Goal: Task Accomplishment & Management: Complete application form

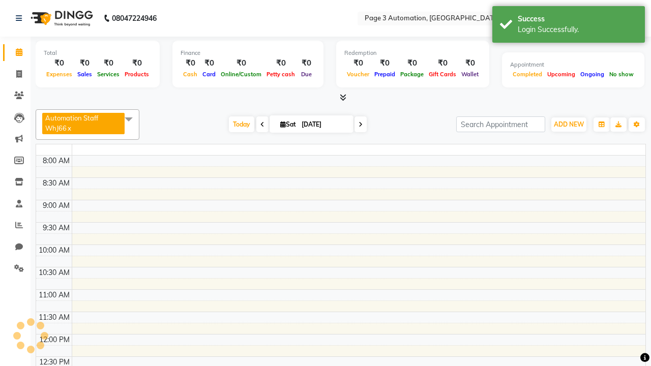
select select "en"
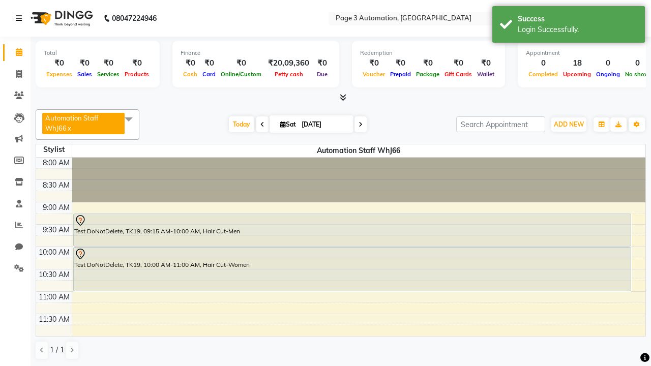
click at [21, 18] on icon at bounding box center [19, 18] width 6 height 7
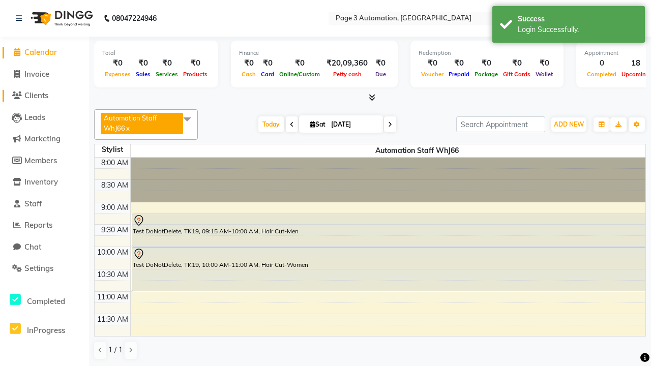
click at [44, 96] on span "Clients" at bounding box center [36, 96] width 24 height 10
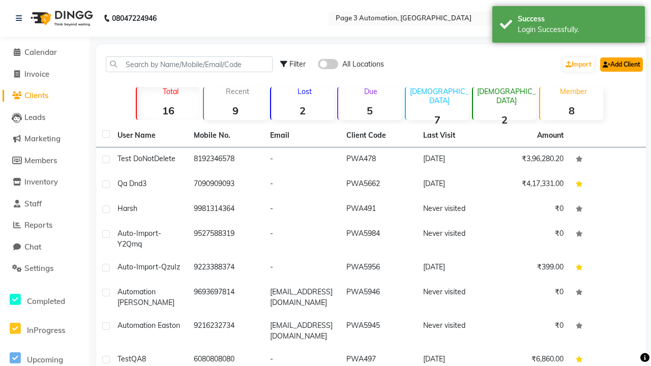
click at [620, 64] on link "Add Client" at bounding box center [621, 64] width 43 height 14
select select "22"
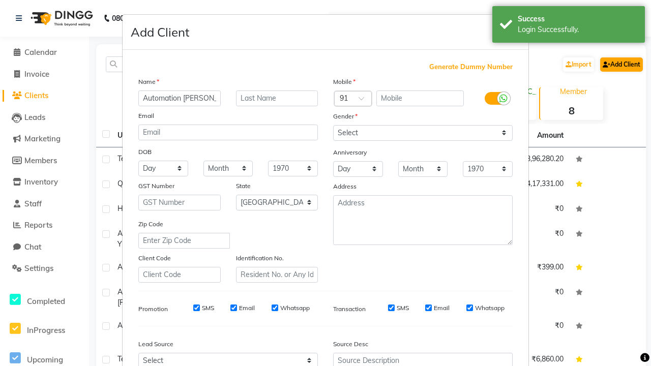
type input "Automation [PERSON_NAME]"
type input "9719171132"
type input "[EMAIL_ADDRESS][DOMAIN_NAME]"
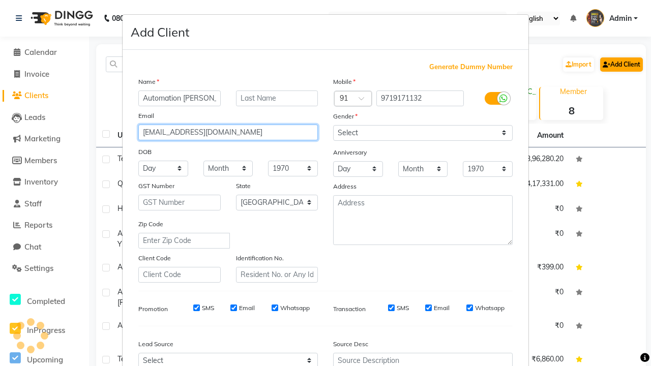
select select "male"
type input "[EMAIL_ADDRESS][DOMAIN_NAME]"
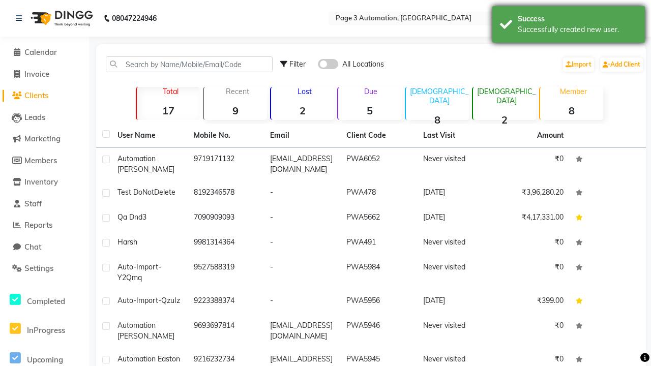
click at [569, 26] on div "Successfully created new user." at bounding box center [578, 29] width 120 height 11
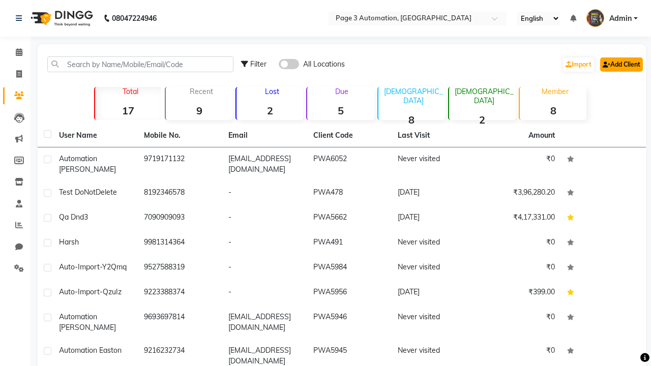
click at [620, 64] on link "Add Client" at bounding box center [621, 64] width 43 height 14
select select "22"
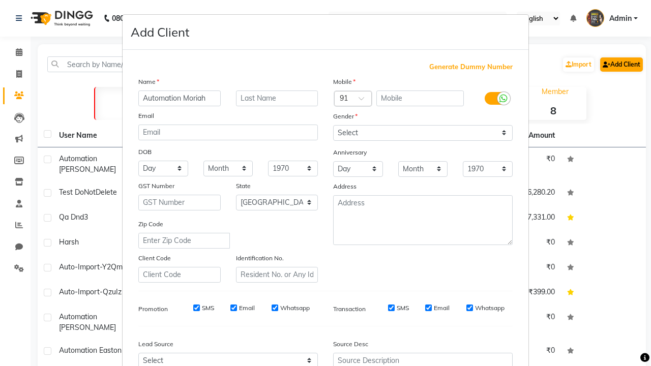
type input "Automation Moriah"
type input "9719171132"
type input "[EMAIL_ADDRESS][DOMAIN_NAME]"
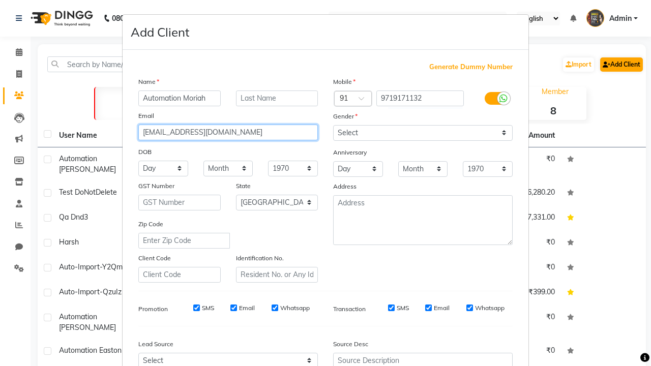
select select "male"
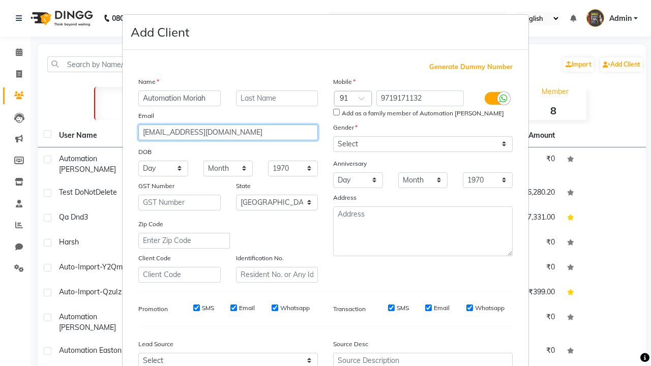
type input "[EMAIL_ADDRESS][DOMAIN_NAME]"
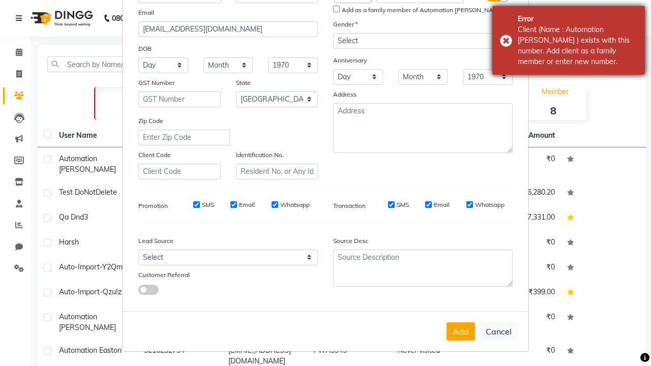
click at [569, 40] on div "Client (Name : Automation Fernando ) exists with this number. Add client as a f…" at bounding box center [578, 45] width 120 height 43
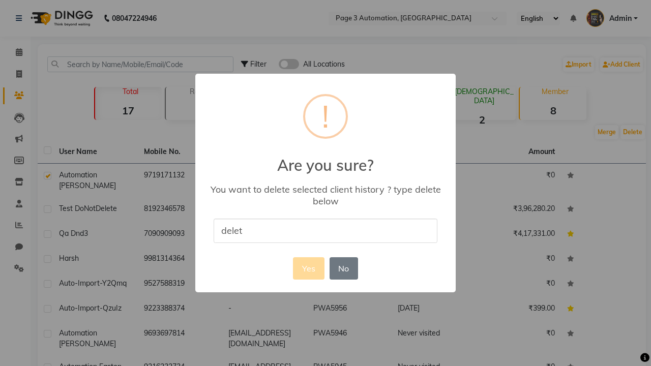
type input "delete"
